Goal: Task Accomplishment & Management: Manage account settings

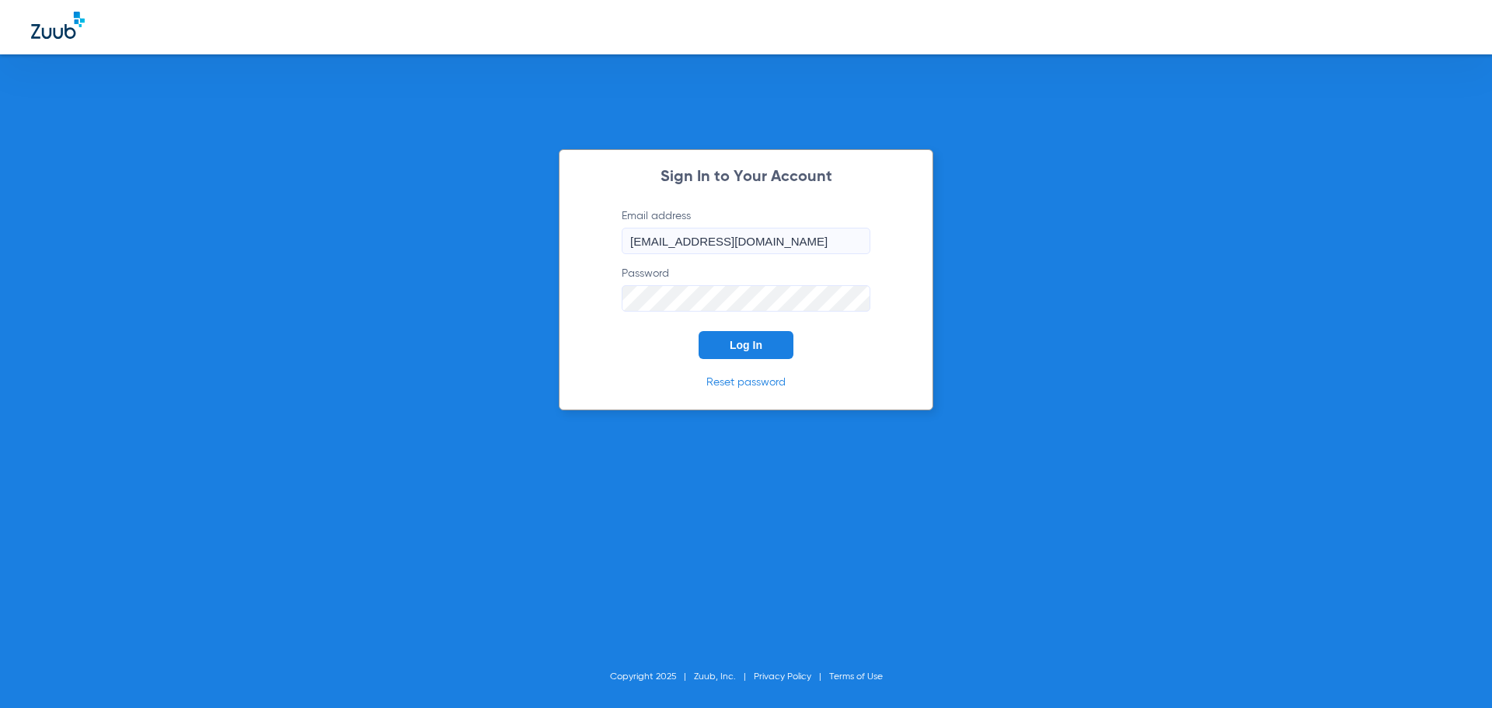
click at [757, 353] on button "Log In" at bounding box center [745, 345] width 95 height 28
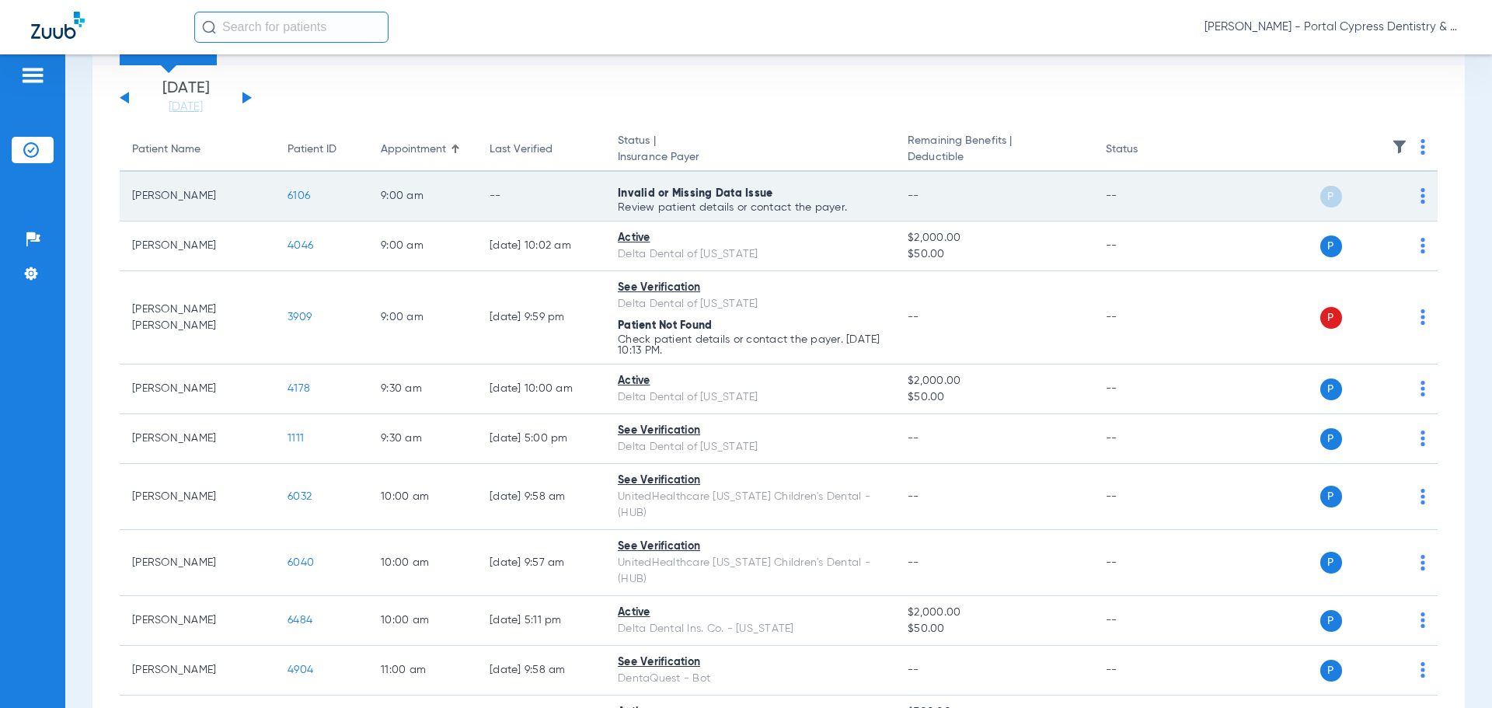
scroll to position [155, 0]
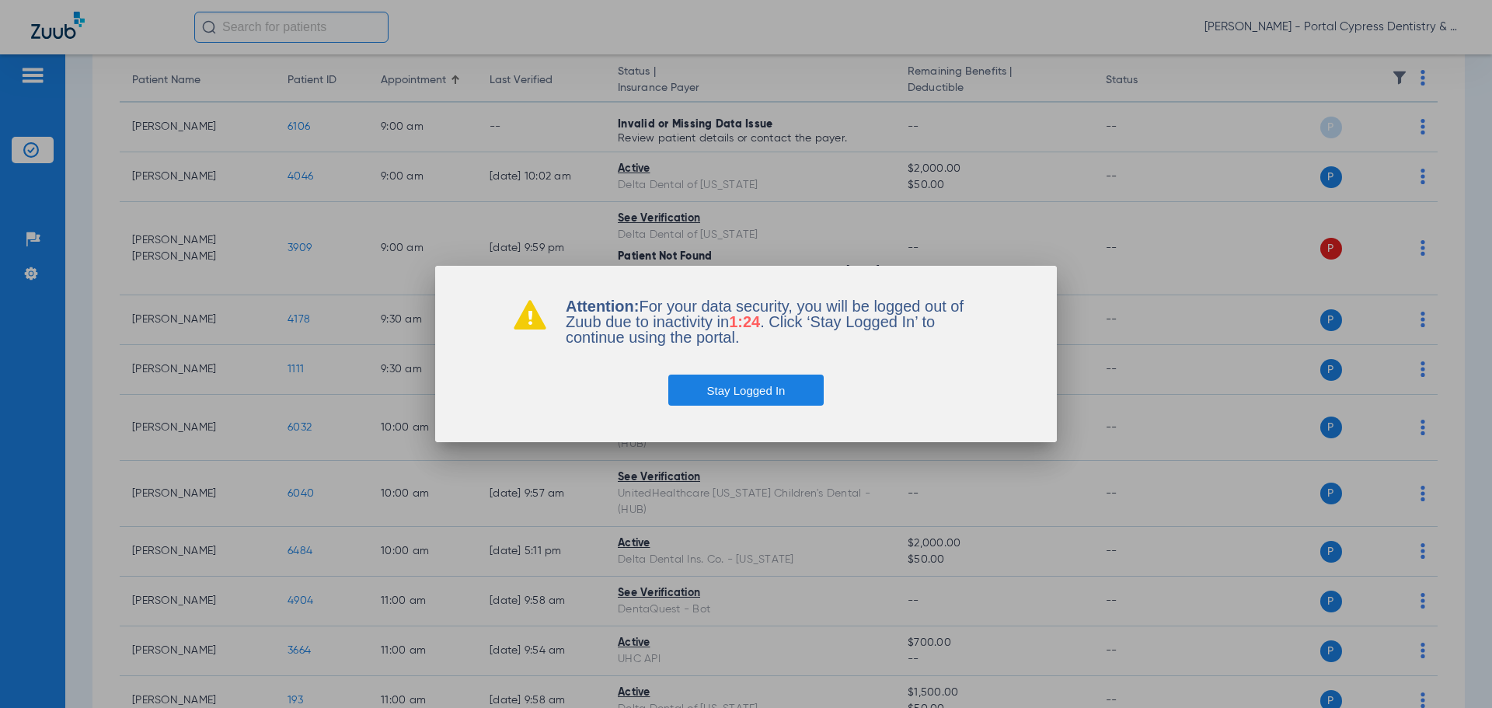
click at [801, 394] on button "Stay Logged In" at bounding box center [746, 389] width 156 height 31
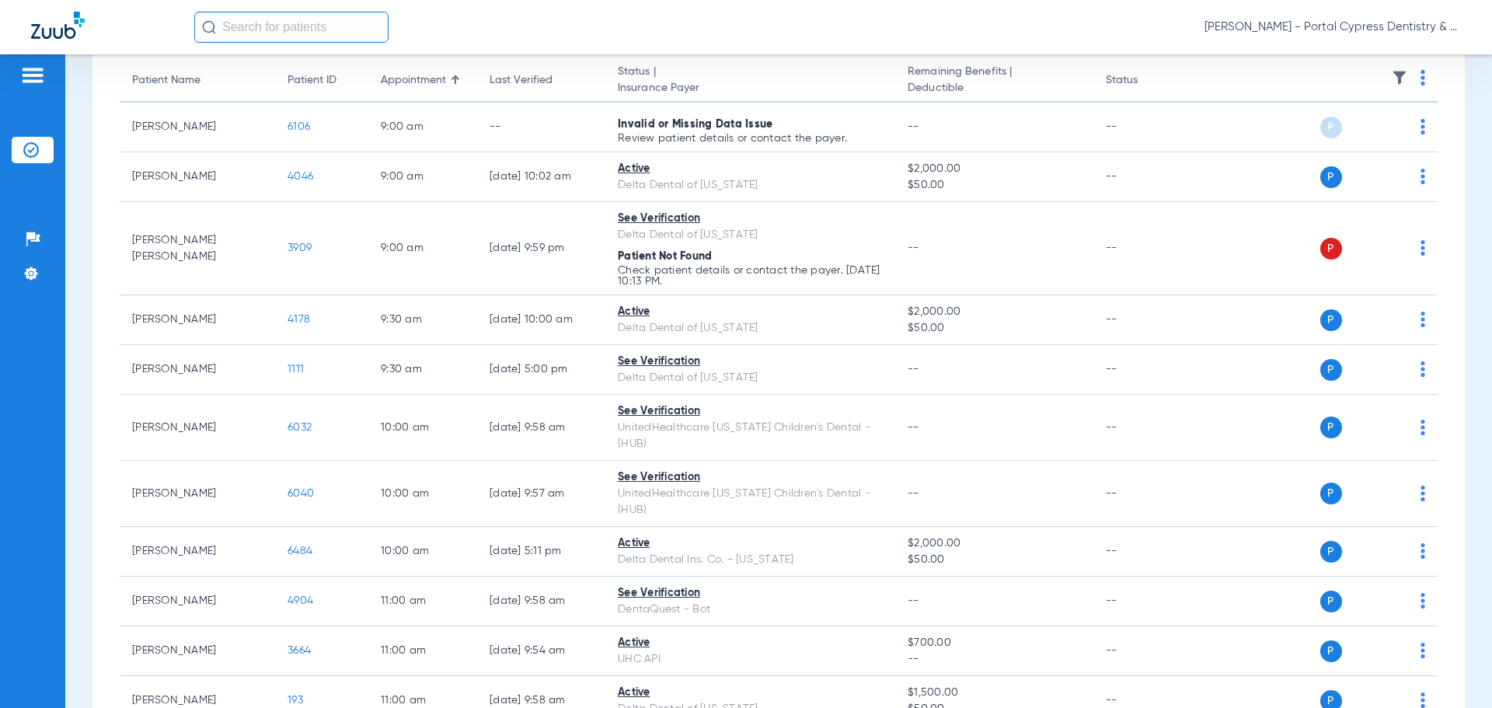
click at [259, 23] on input "text" at bounding box center [291, 27] width 194 height 31
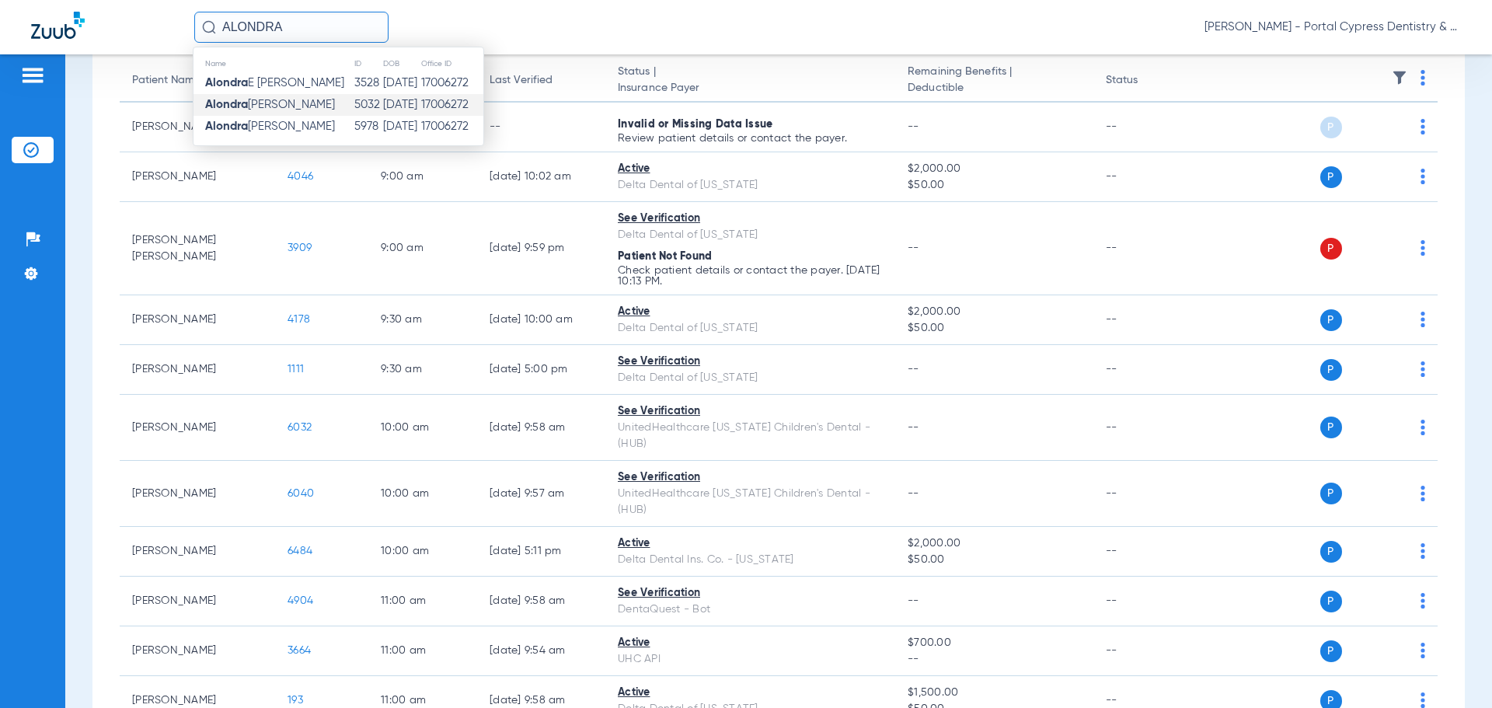
type input "ALONDRA"
click at [251, 103] on span "[PERSON_NAME]" at bounding box center [270, 105] width 130 height 12
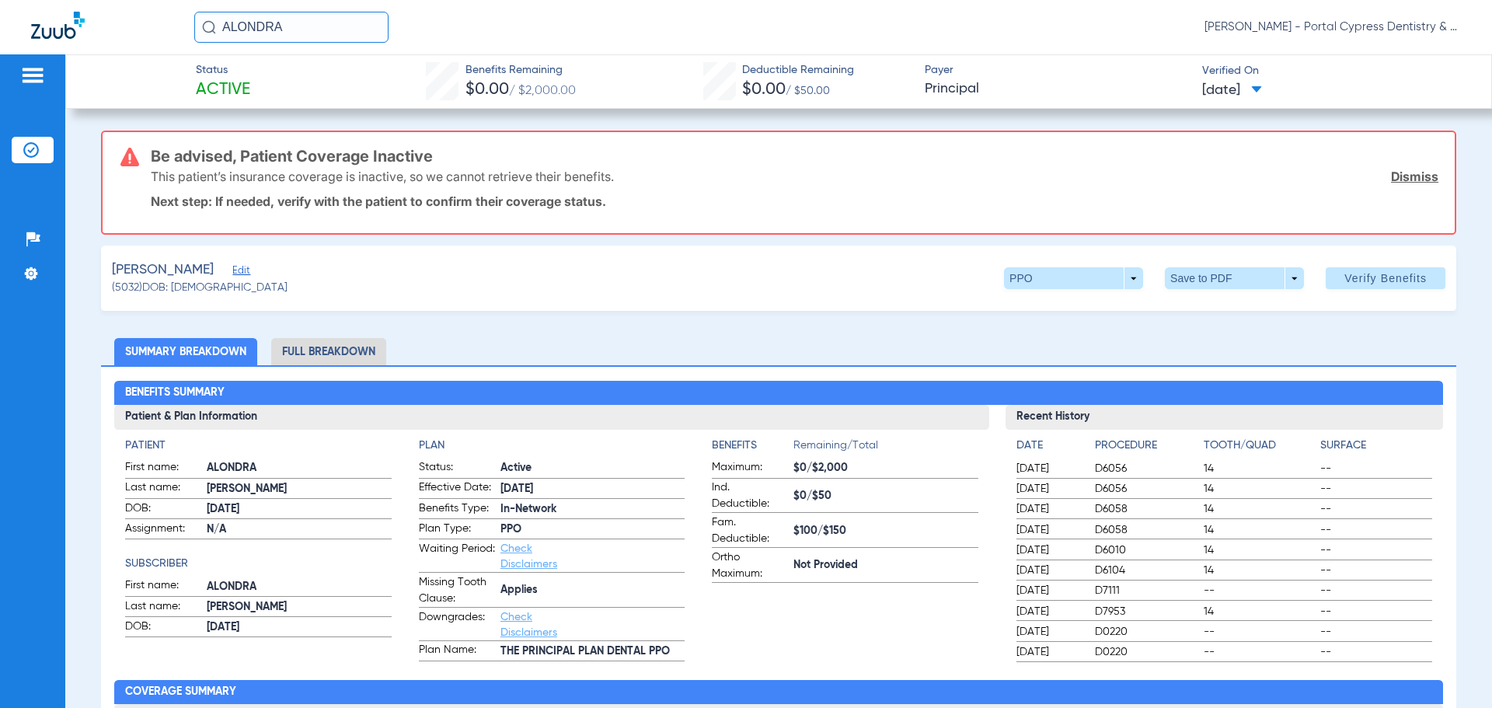
click at [1260, 89] on span "[DATE]" at bounding box center [1232, 90] width 60 height 19
click at [1260, 89] on div at bounding box center [746, 354] width 1492 height 708
click at [244, 270] on span "Edit" at bounding box center [239, 272] width 14 height 15
